Goal: Task Accomplishment & Management: Complete application form

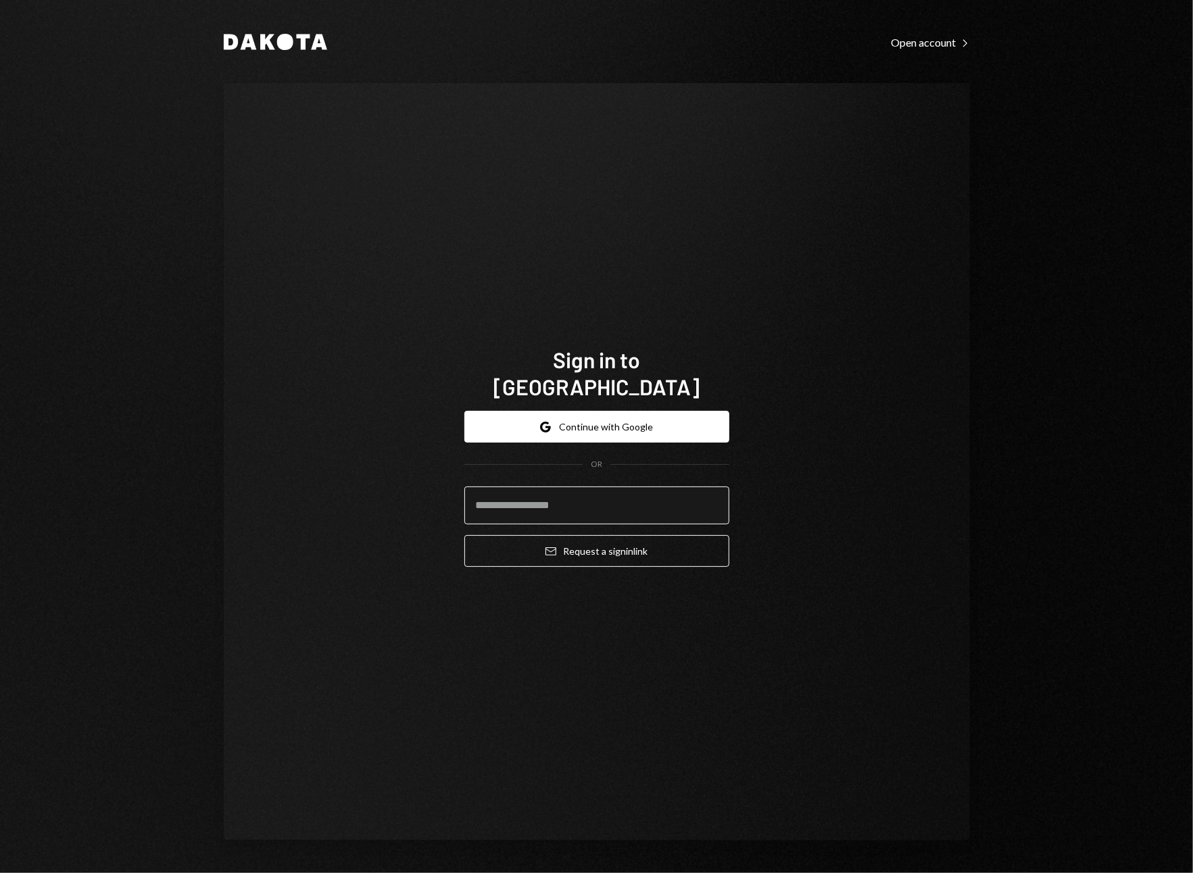
click at [523, 487] on input "email" at bounding box center [596, 506] width 265 height 38
type input "**********"
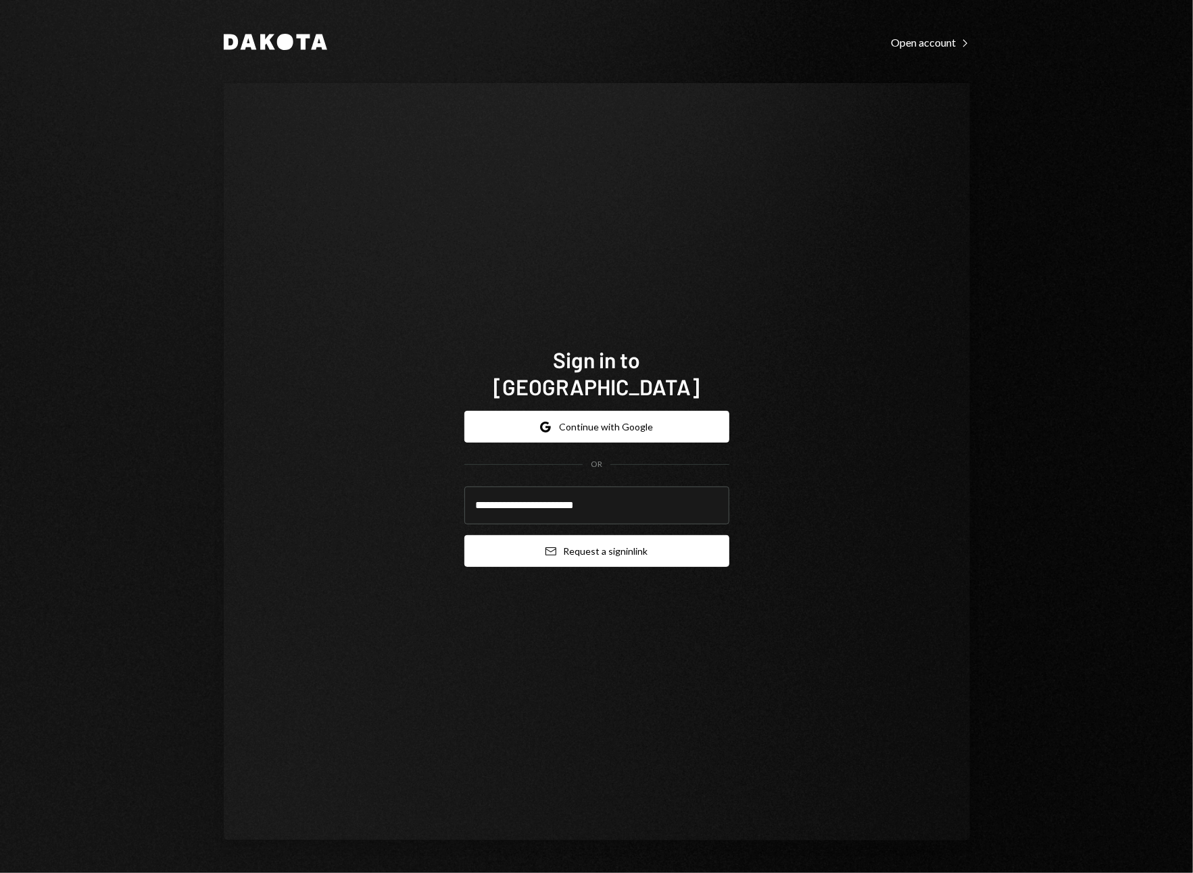
click at [543, 535] on button "Email Request a sign in link" at bounding box center [596, 551] width 265 height 32
